Goal: Task Accomplishment & Management: Manage account settings

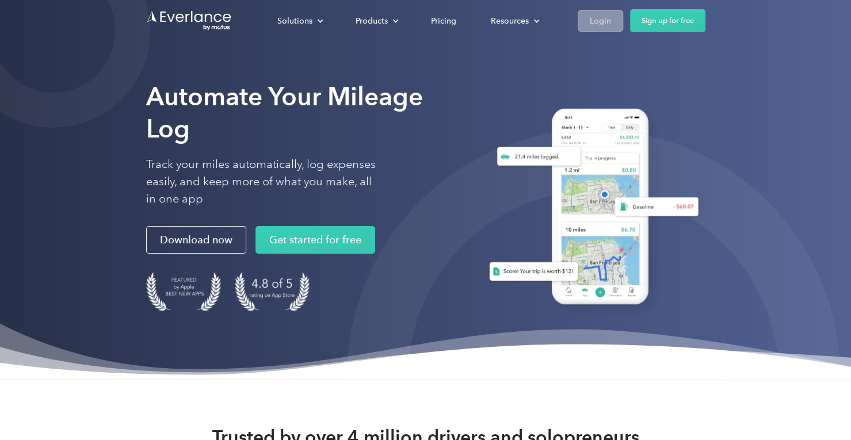
click at [592, 20] on div "Login" at bounding box center [600, 21] width 21 height 14
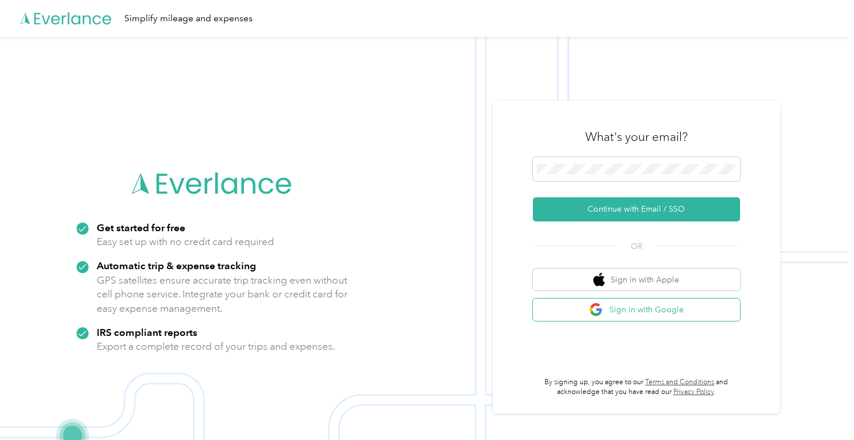
click at [649, 304] on button "Sign in with Google" at bounding box center [636, 310] width 207 height 22
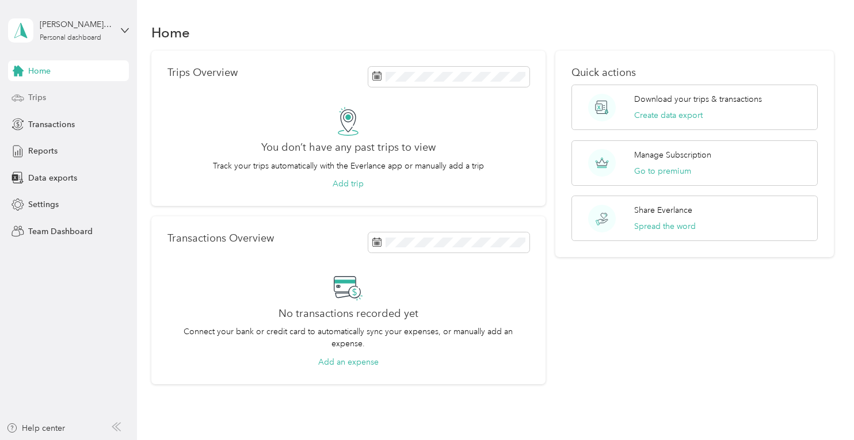
click at [51, 104] on div "Trips" at bounding box center [68, 97] width 121 height 21
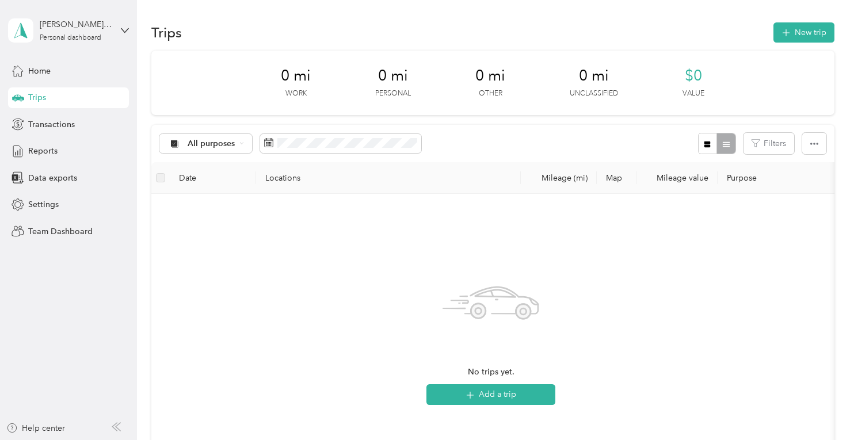
click at [119, 26] on div "amy@frenchtownmedical.com Personal dashboard" at bounding box center [68, 30] width 121 height 40
drag, startPoint x: 142, startPoint y: 176, endPoint x: 140, endPoint y: 184, distance: 8.2
click at [143, 176] on div "Trips New trip 0 mi Work 0 mi Personal 0 mi Other 0 mi Unclassified $0 Value Al…" at bounding box center [492, 315] width 711 height 630
click at [45, 124] on span "Transactions" at bounding box center [51, 125] width 47 height 12
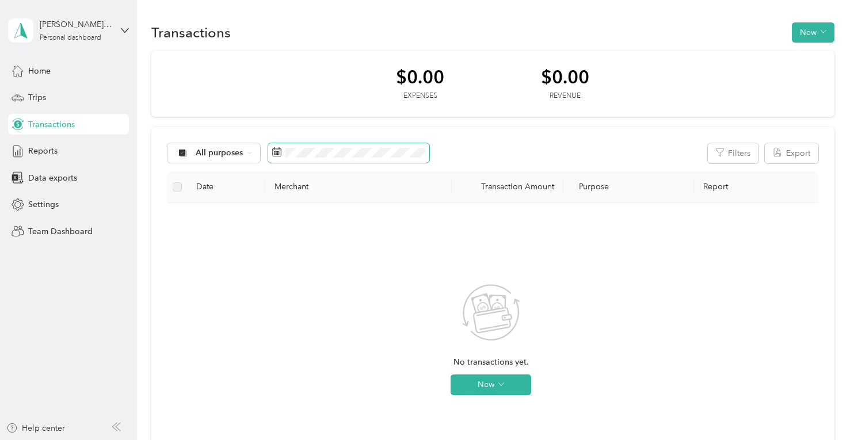
click at [314, 158] on span at bounding box center [348, 153] width 161 height 20
click at [255, 154] on div "All purposes" at bounding box center [213, 153] width 93 height 20
click at [270, 154] on span at bounding box center [348, 153] width 161 height 20
click at [278, 148] on icon at bounding box center [276, 151] width 9 height 9
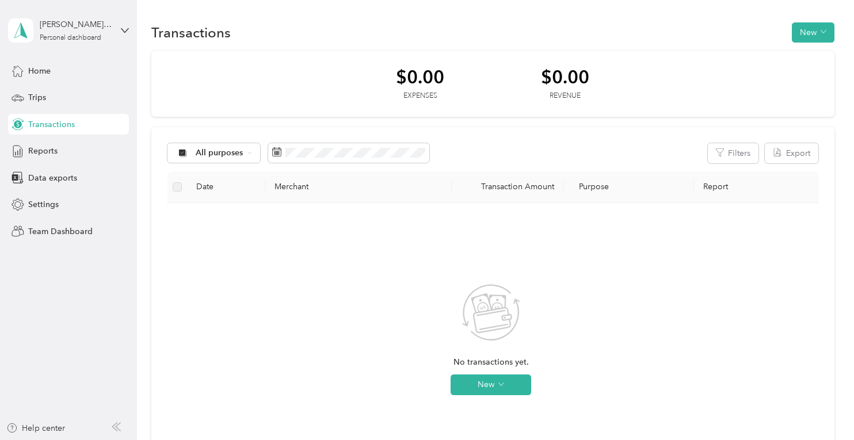
click at [563, 276] on div "No transactions yet. New" at bounding box center [491, 349] width 629 height 274
click at [53, 97] on div "Trips" at bounding box center [68, 97] width 121 height 21
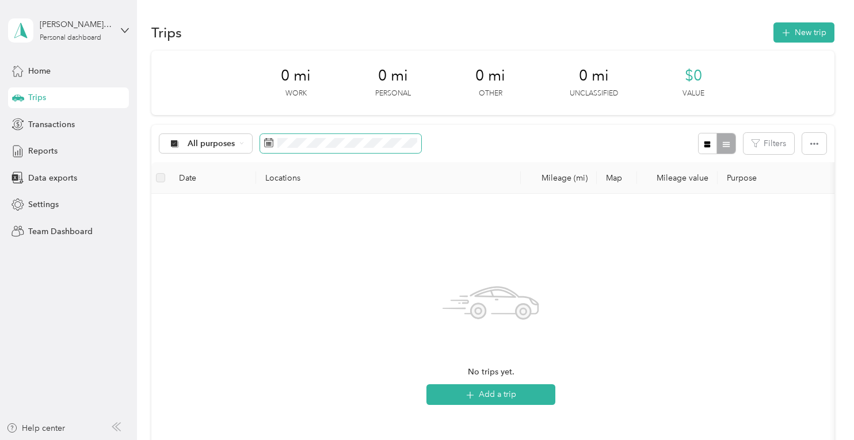
click at [273, 140] on span at bounding box center [340, 144] width 161 height 20
click at [278, 143] on span at bounding box center [340, 144] width 161 height 20
click at [665, 209] on div "No trips match this filter. Clear filters" at bounding box center [491, 340] width 661 height 274
click at [132, 31] on aside "amy@frenchtownmedical.com Personal dashboard Home Trips Transactions Reports Da…" at bounding box center [68, 220] width 137 height 440
click at [123, 26] on icon at bounding box center [125, 30] width 8 height 8
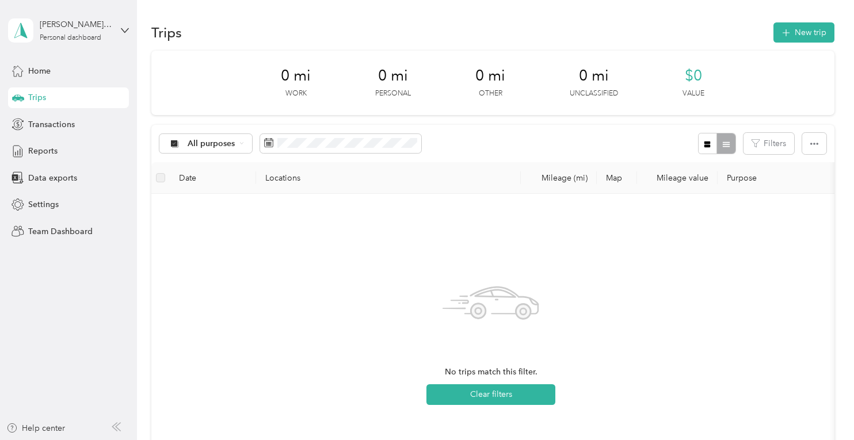
click at [136, 64] on div "You’re signed in as amy@frenchtownmedical.com Log out" at bounding box center [161, 79] width 307 height 65
click at [46, 208] on span "Settings" at bounding box center [43, 205] width 30 height 12
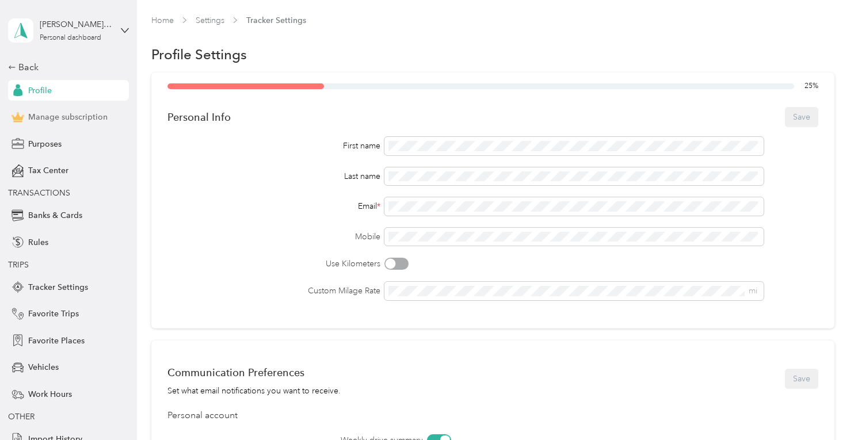
click at [60, 125] on div "Manage subscription" at bounding box center [68, 117] width 121 height 21
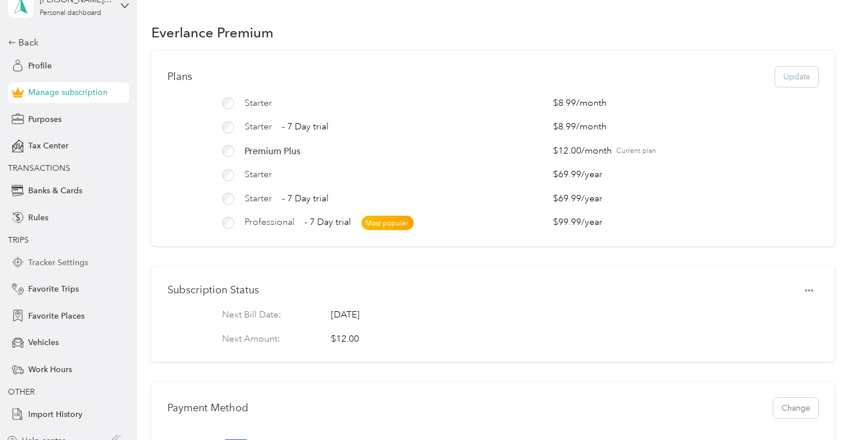
scroll to position [37, 0]
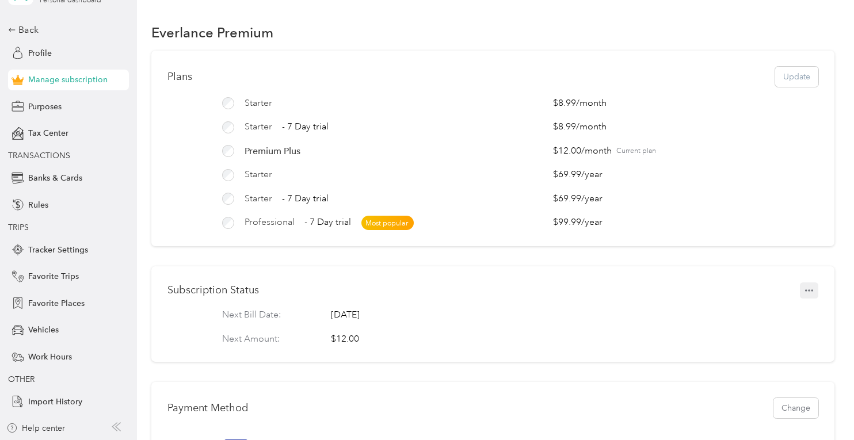
click at [805, 292] on icon "button" at bounding box center [809, 290] width 8 height 2
click at [788, 319] on span "Set to cancel" at bounding box center [783, 318] width 47 height 12
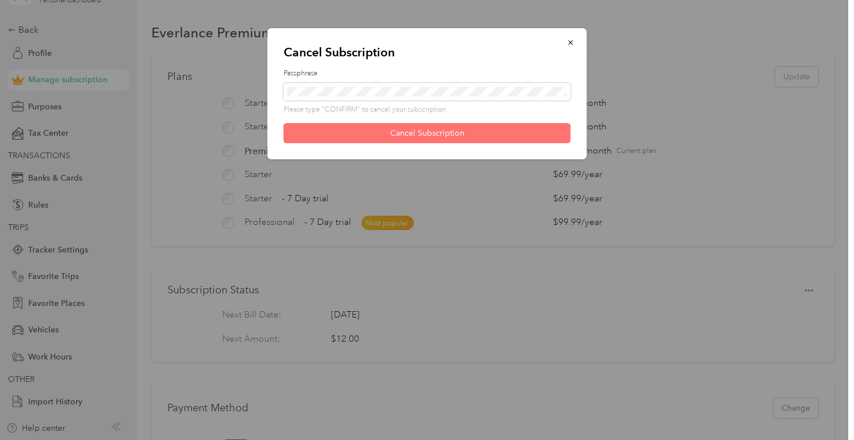
click at [403, 138] on button "Cancel Subscription" at bounding box center [427, 133] width 287 height 20
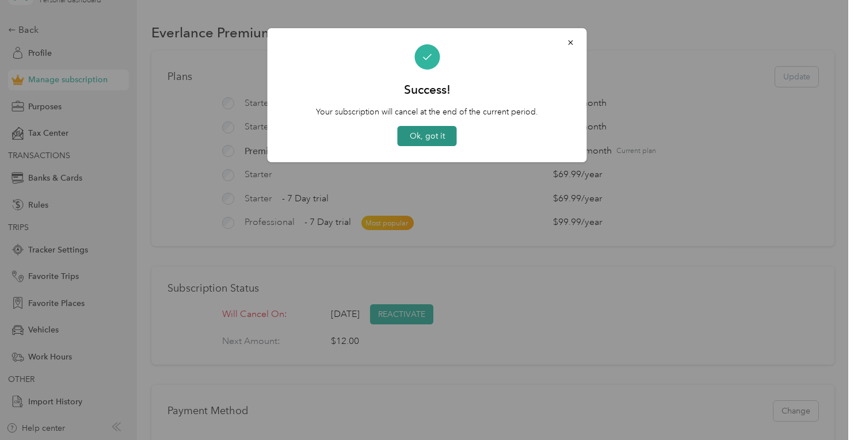
click at [441, 134] on button "Ok, got it" at bounding box center [427, 136] width 59 height 20
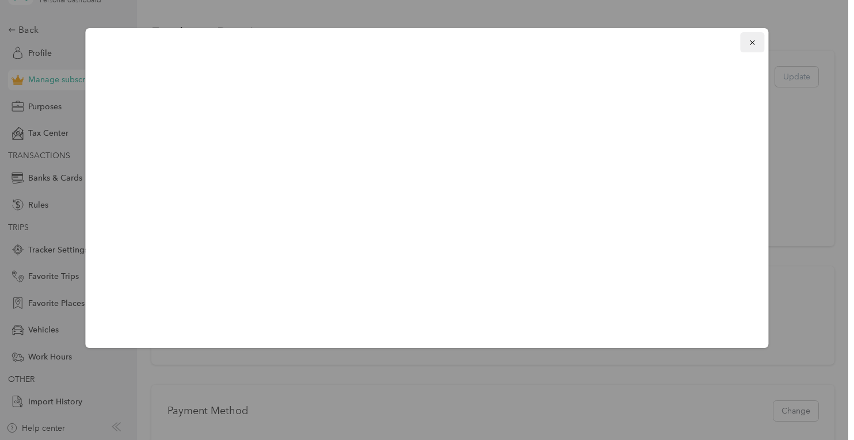
click at [761, 39] on button "button" at bounding box center [753, 42] width 24 height 20
